Goal: Information Seeking & Learning: Learn about a topic

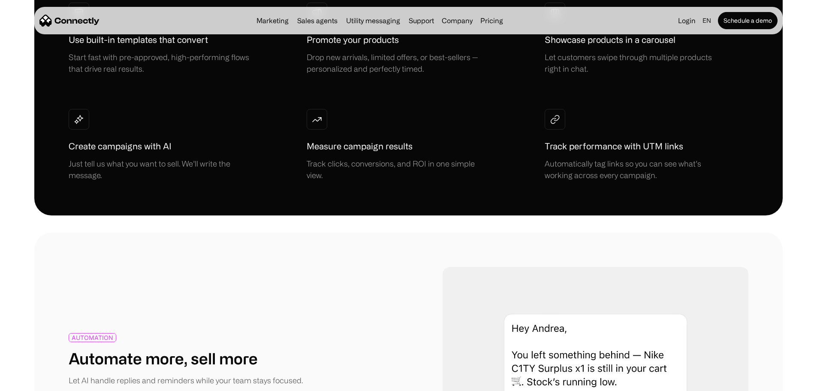
scroll to position [858, 0]
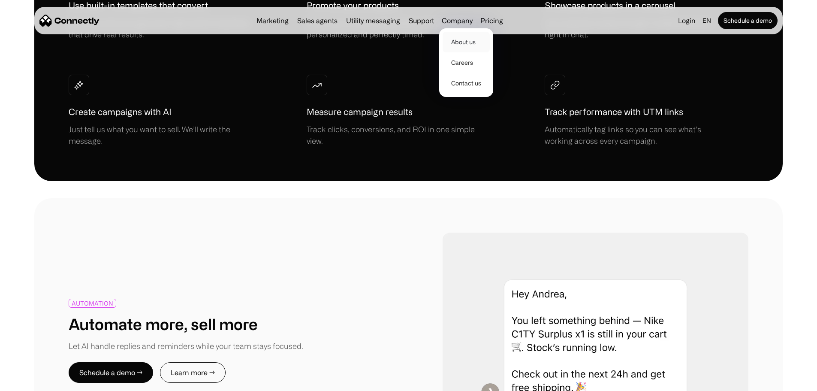
click at [472, 39] on link "About us" at bounding box center [466, 42] width 47 height 21
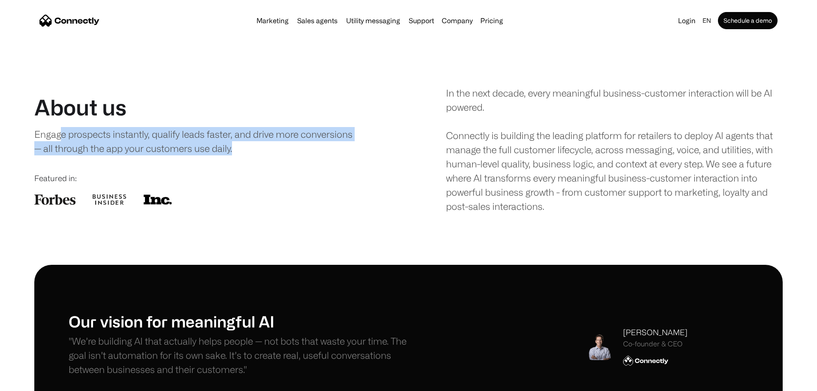
drag, startPoint x: 91, startPoint y: 159, endPoint x: 360, endPoint y: 167, distance: 269.4
click at [360, 167] on div "About us Engage prospects instantly, qualify leads faster, and drive more conve…" at bounding box center [202, 149] width 337 height 110
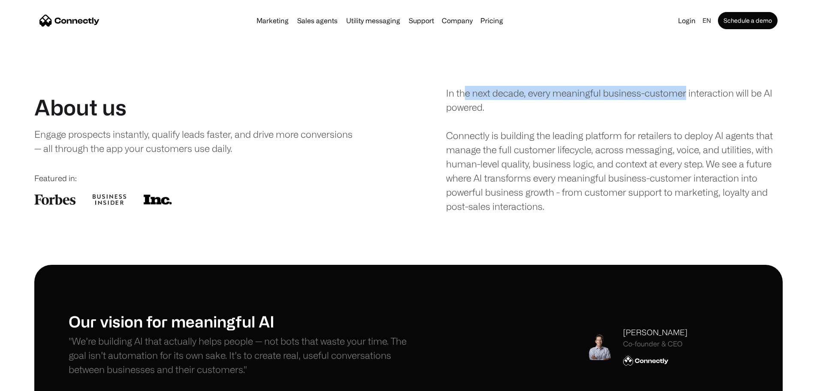
drag, startPoint x: 466, startPoint y: 96, endPoint x: 738, endPoint y: 85, distance: 272.1
click at [738, 86] on div "About us Engage prospects instantly, qualify leads faster, and drive more conve…" at bounding box center [408, 149] width 748 height 127
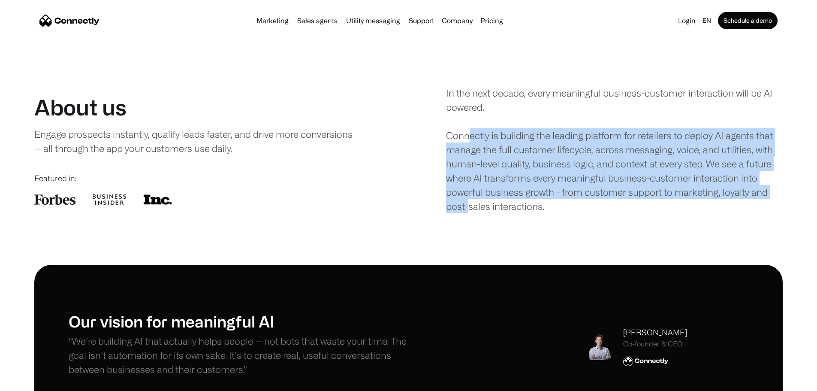
drag, startPoint x: 470, startPoint y: 145, endPoint x: 748, endPoint y: 226, distance: 289.5
click at [748, 213] on div "In the next decade, every meaningful business-customer interaction will be AI p…" at bounding box center [614, 149] width 337 height 127
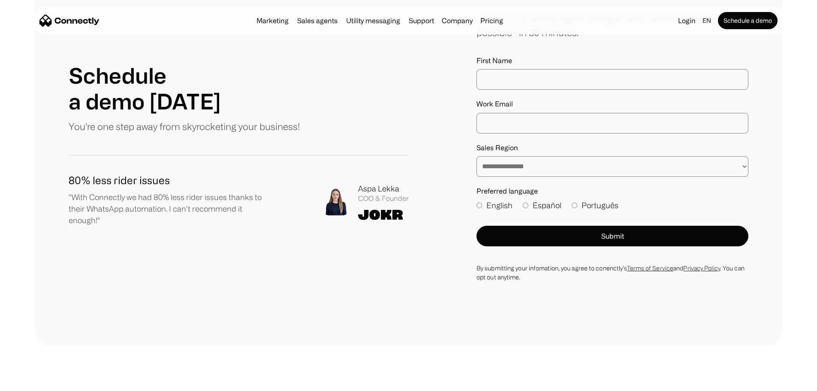
scroll to position [986, 0]
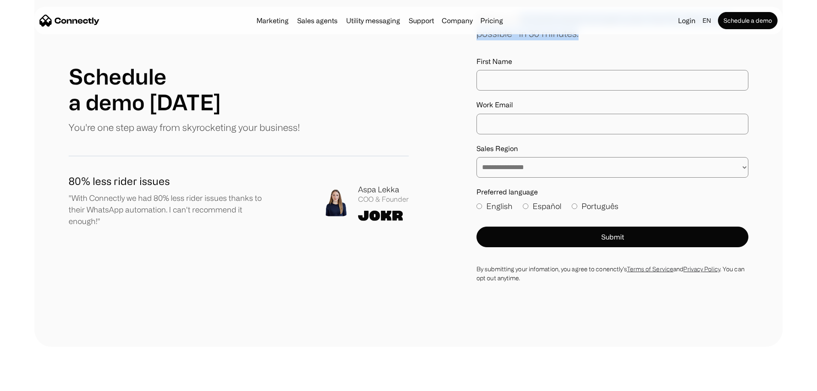
drag, startPoint x: 517, startPoint y: 60, endPoint x: 714, endPoint y: 65, distance: 197.3
click at [714, 40] on div "Talk to a Connectly expert and get a plan that fits. See what’s possible—in 30 …" at bounding box center [612, 26] width 272 height 28
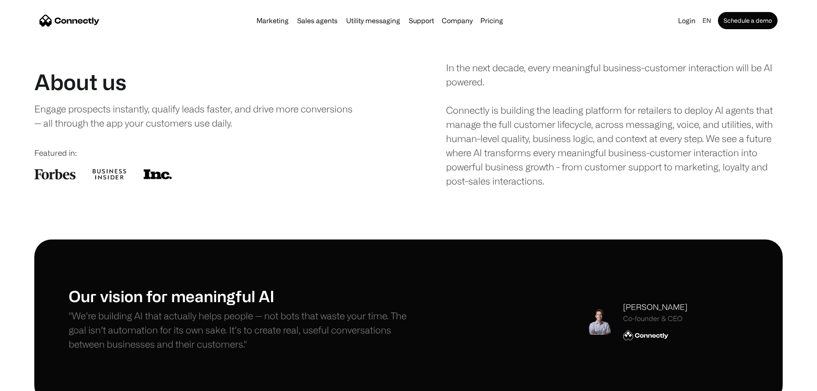
scroll to position [0, 0]
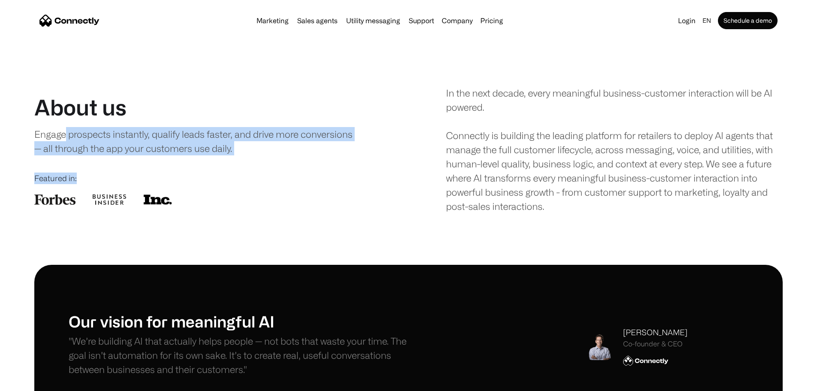
drag, startPoint x: 96, startPoint y: 152, endPoint x: 386, endPoint y: 170, distance: 290.9
click at [386, 170] on div "About us Engage prospects instantly, qualify leads faster, and drive more conve…" at bounding box center [408, 149] width 748 height 127
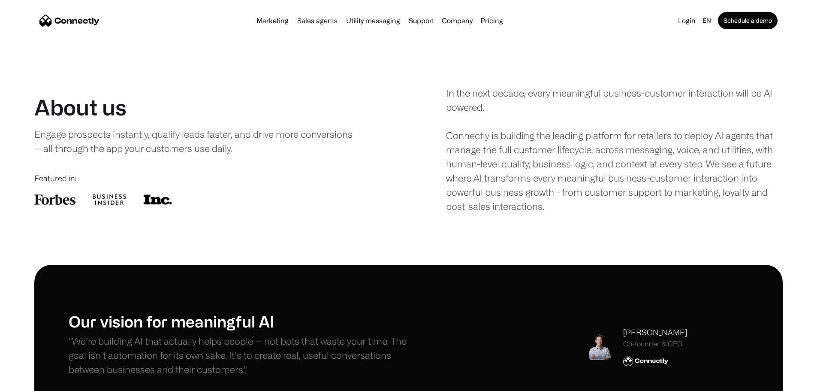
click at [250, 205] on div "Featured in:" at bounding box center [202, 188] width 337 height 32
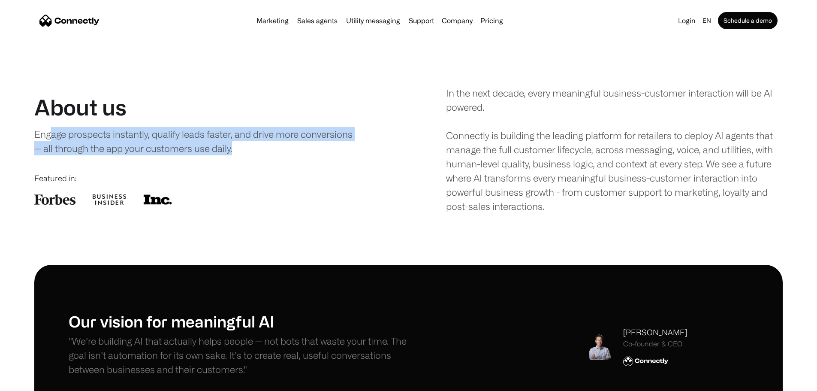
drag, startPoint x: 80, startPoint y: 148, endPoint x: 358, endPoint y: 171, distance: 279.2
click at [358, 171] on div "About us Engage prospects instantly, qualify leads faster, and drive more conve…" at bounding box center [202, 149] width 337 height 110
click at [506, 24] on link "Pricing" at bounding box center [492, 20] width 30 height 7
click at [99, 19] on img "home" at bounding box center [69, 21] width 60 height 12
